Goal: Check status: Check status

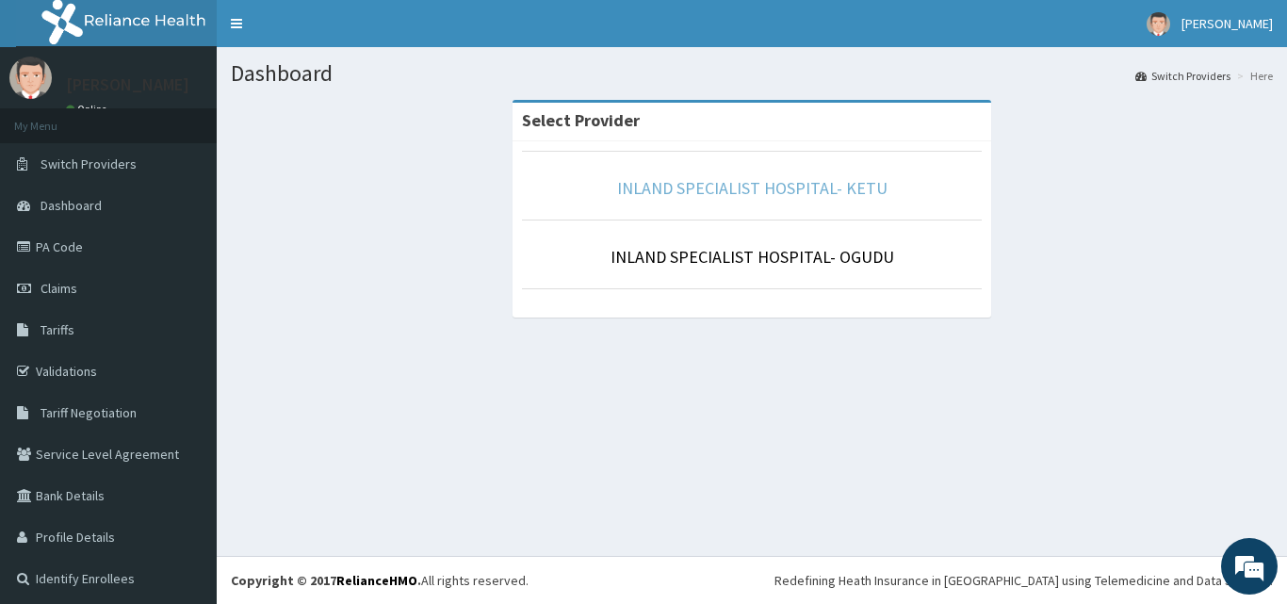
click at [669, 195] on link "INLAND SPECIALIST HOSPITAL- KETU" at bounding box center [752, 188] width 270 height 22
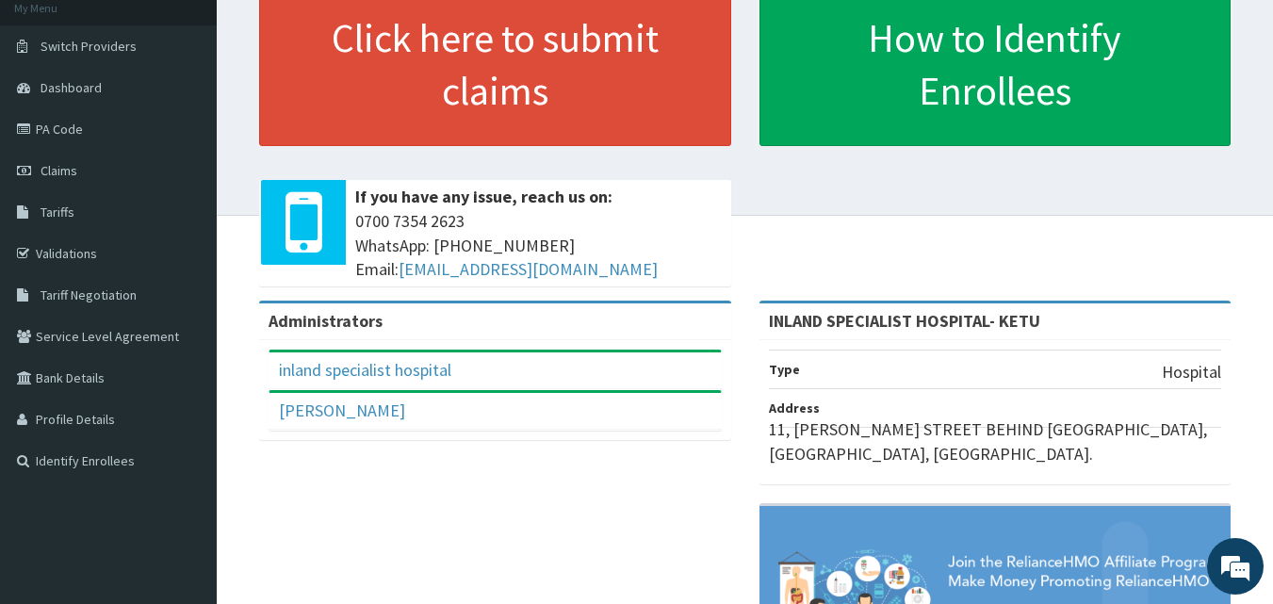
scroll to position [149, 0]
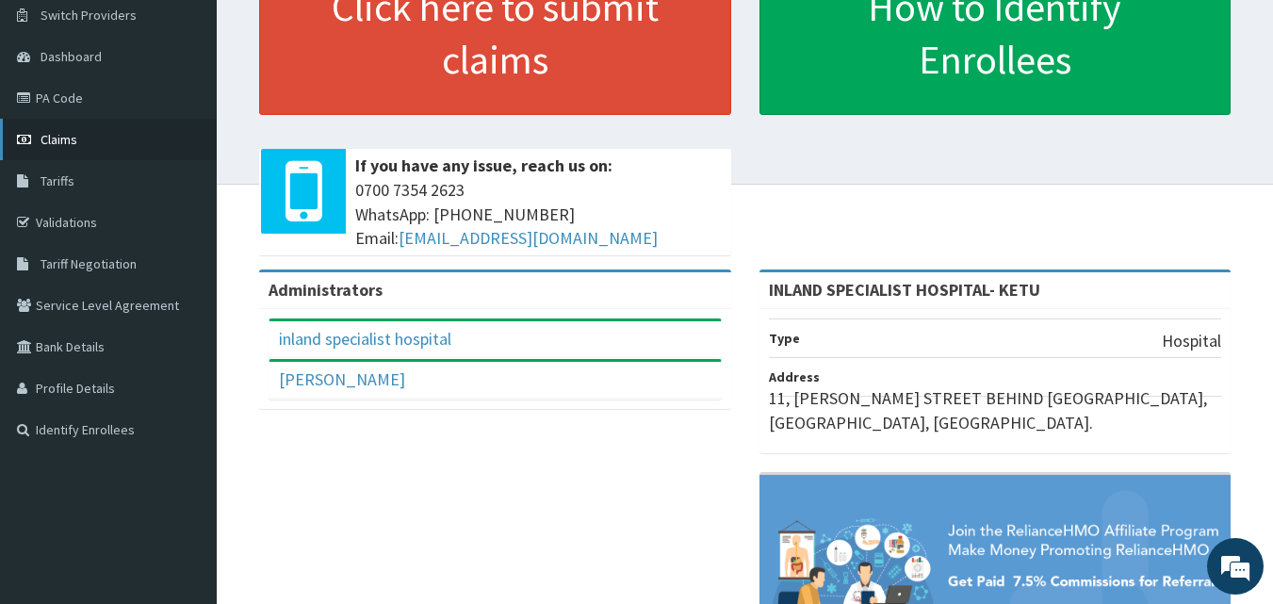
click at [71, 147] on link "Claims" at bounding box center [108, 139] width 217 height 41
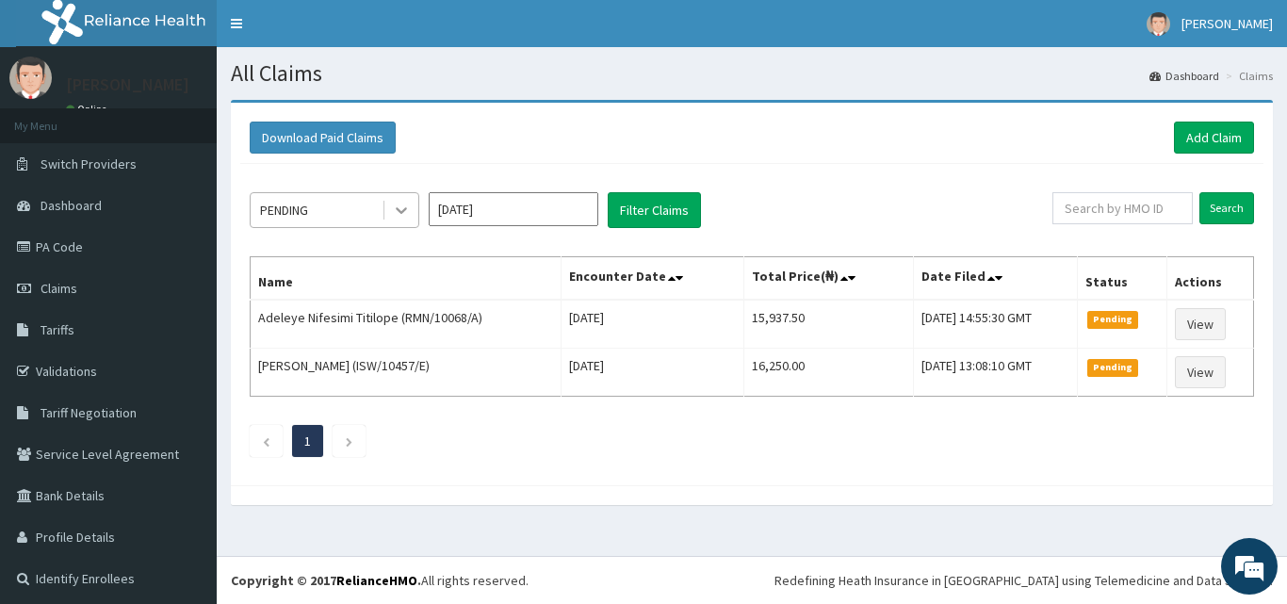
click at [364, 215] on div "PENDING" at bounding box center [316, 210] width 131 height 30
click at [368, 212] on div "PENDING" at bounding box center [316, 210] width 131 height 30
click at [406, 207] on icon at bounding box center [401, 210] width 19 height 19
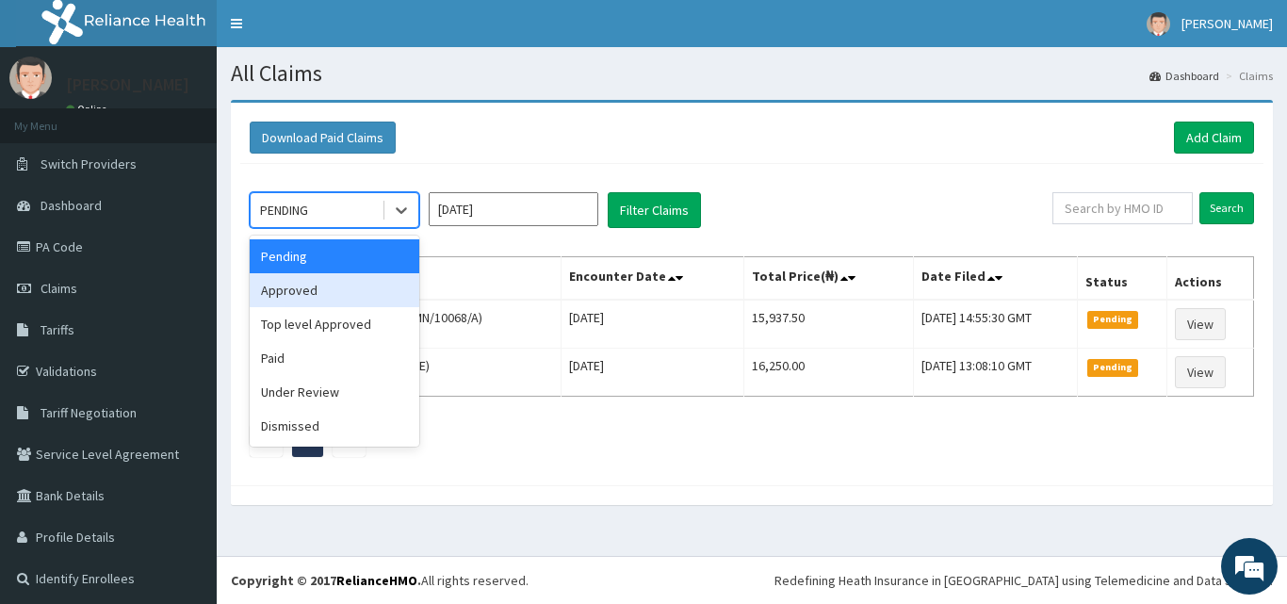
click at [299, 292] on div "Approved" at bounding box center [335, 290] width 170 height 34
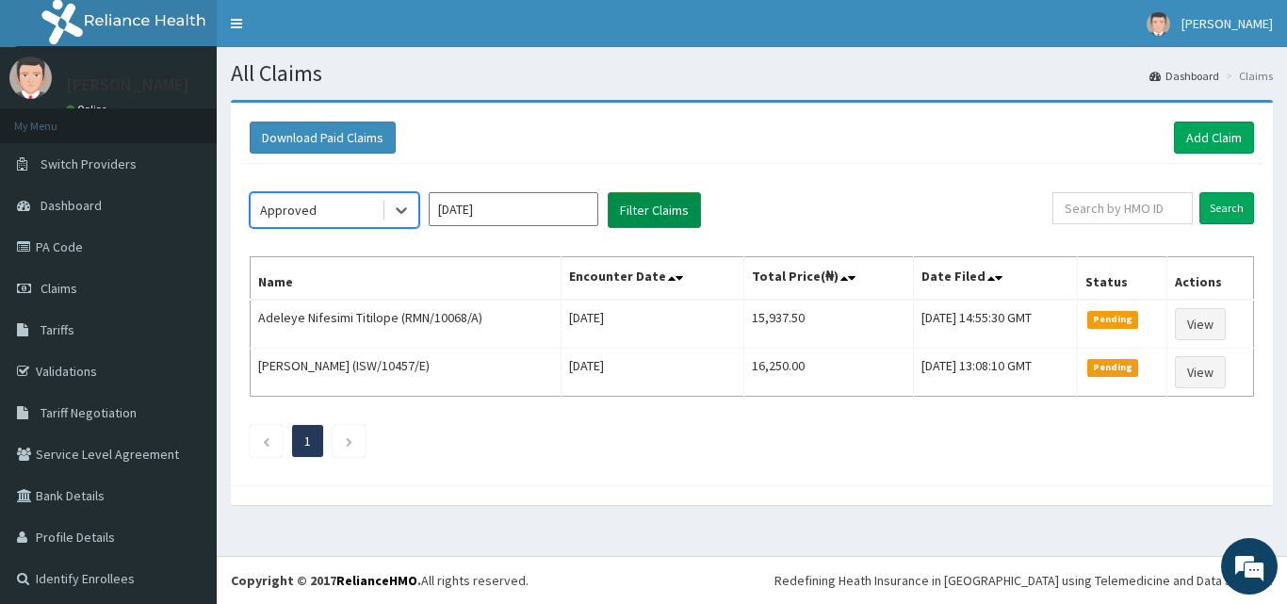
click at [645, 217] on button "Filter Claims" at bounding box center [654, 210] width 93 height 36
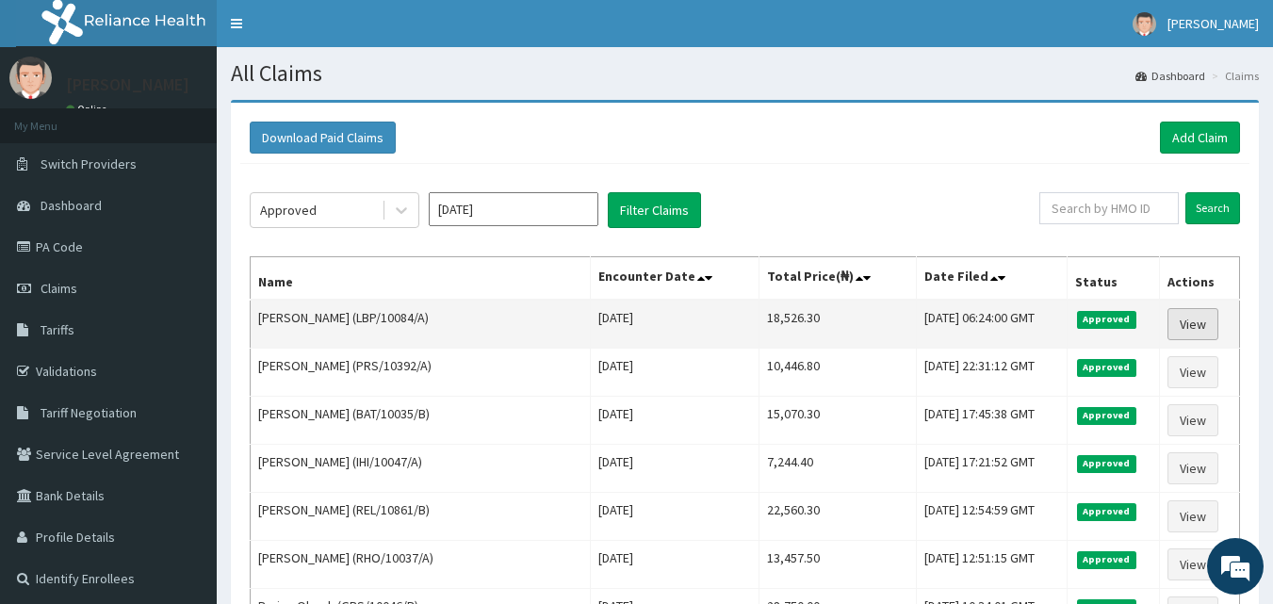
click at [1196, 325] on link "View" at bounding box center [1193, 324] width 51 height 32
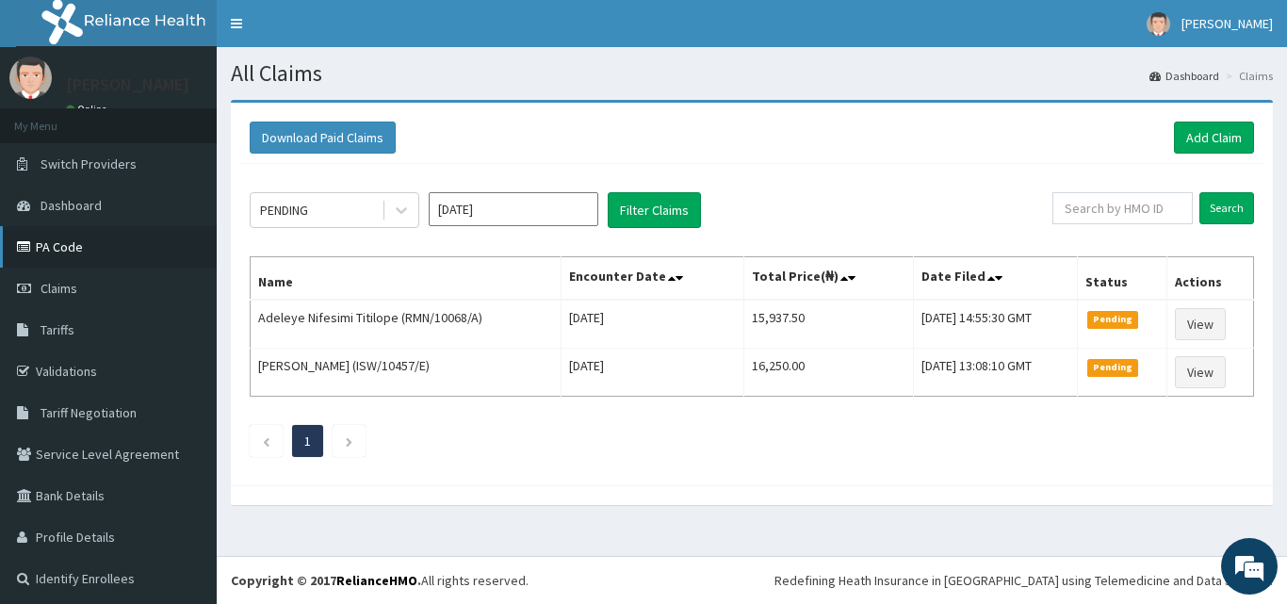
click at [76, 254] on link "PA Code" at bounding box center [108, 246] width 217 height 41
